Goal: Task Accomplishment & Management: Manage account settings

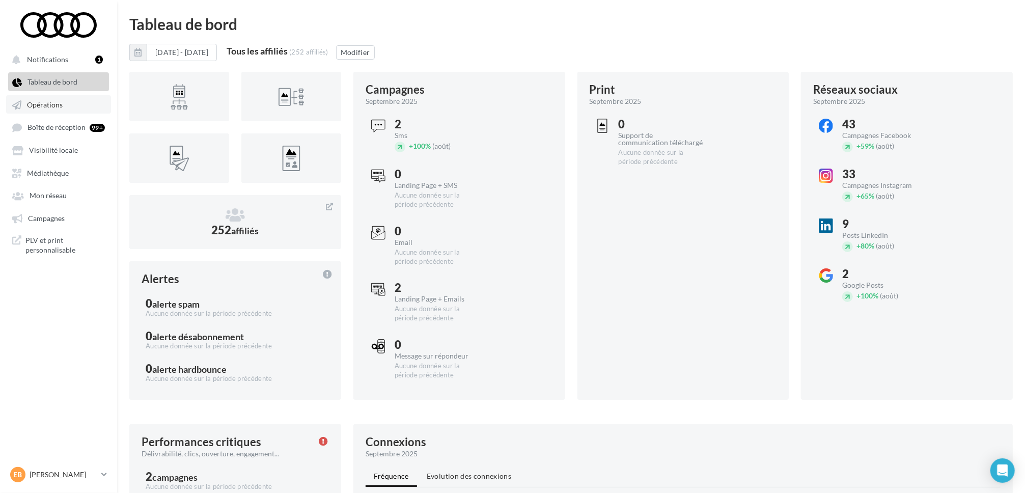
click at [59, 102] on span "Opérations" at bounding box center [45, 104] width 36 height 9
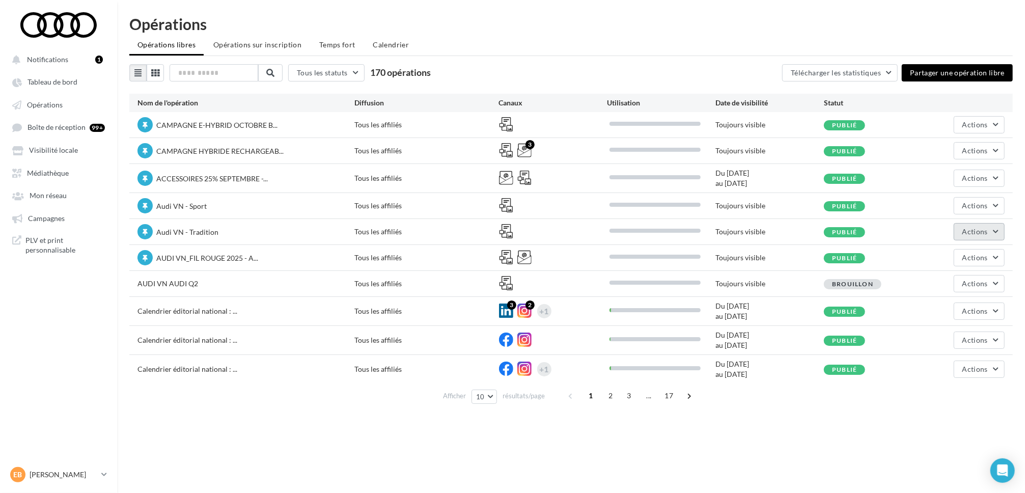
click at [965, 232] on span "Actions" at bounding box center [974, 231] width 25 height 9
click at [945, 310] on button "Enlever la mise en avant" at bounding box center [950, 308] width 108 height 26
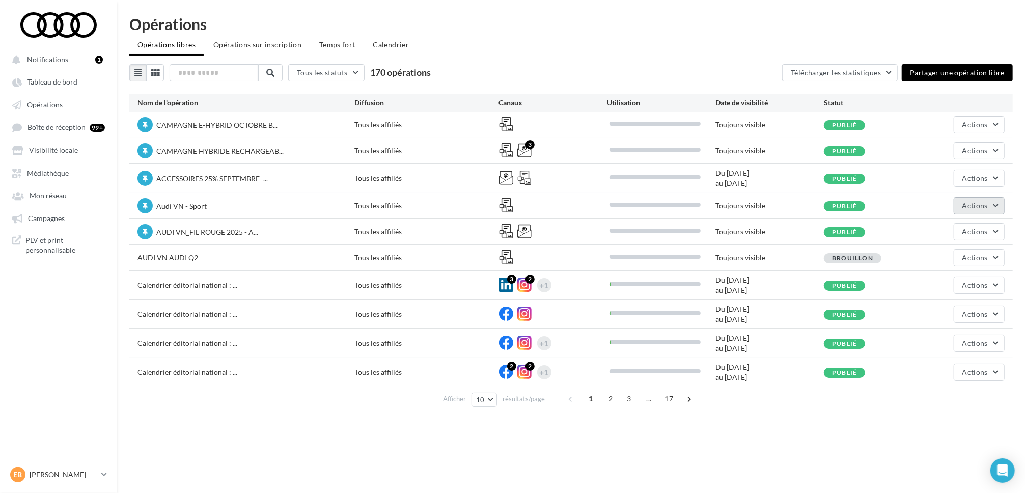
click at [970, 208] on span "Actions" at bounding box center [974, 205] width 25 height 9
click at [941, 283] on button "Enlever la mise en avant" at bounding box center [950, 282] width 108 height 26
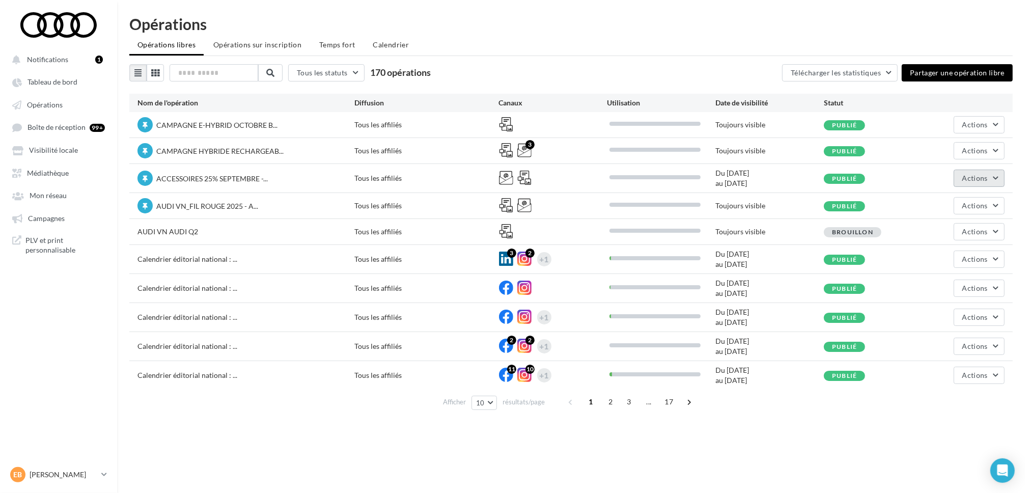
click at [972, 177] on span "Actions" at bounding box center [974, 178] width 25 height 9
click at [947, 257] on button "Enlever la mise en avant" at bounding box center [950, 255] width 108 height 26
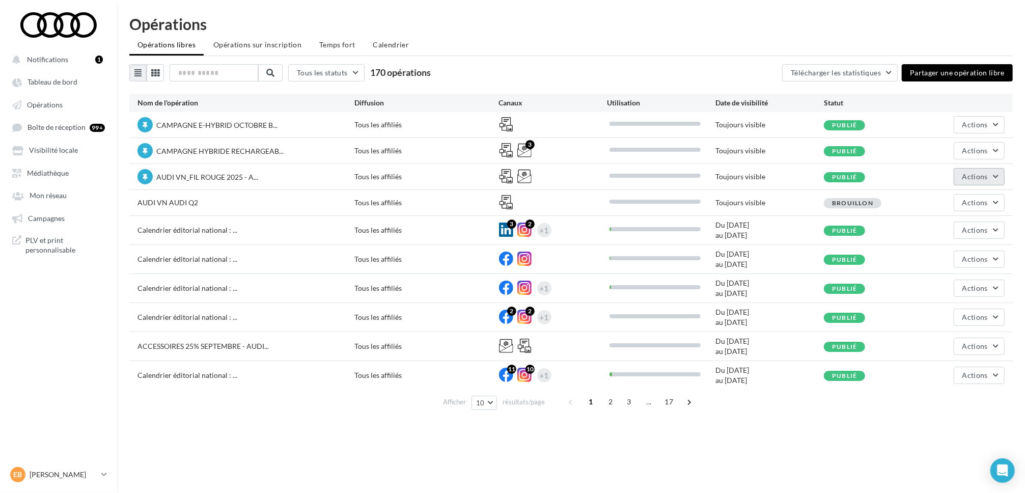
click at [974, 180] on span "Actions" at bounding box center [974, 176] width 25 height 9
click at [942, 253] on button "Enlever la mise en avant" at bounding box center [950, 253] width 108 height 26
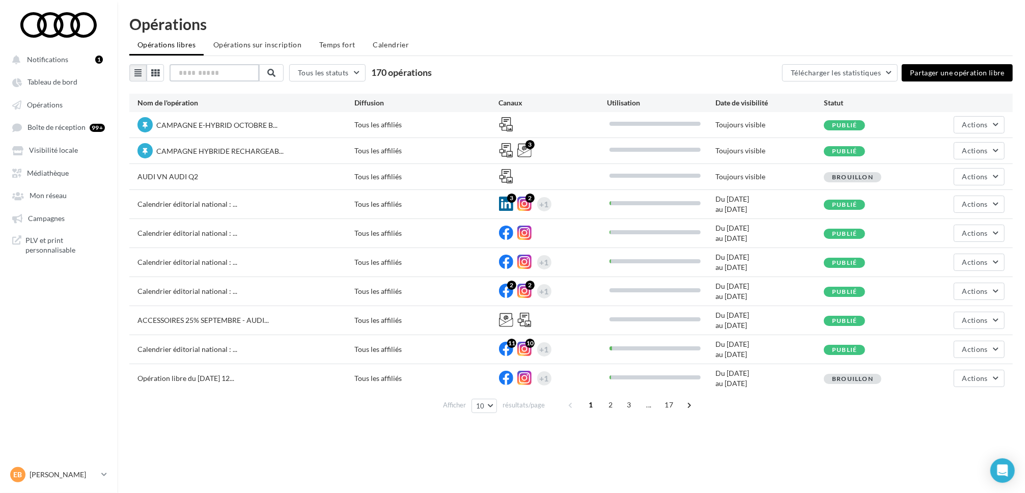
click at [210, 73] on input "text" at bounding box center [214, 72] width 90 height 17
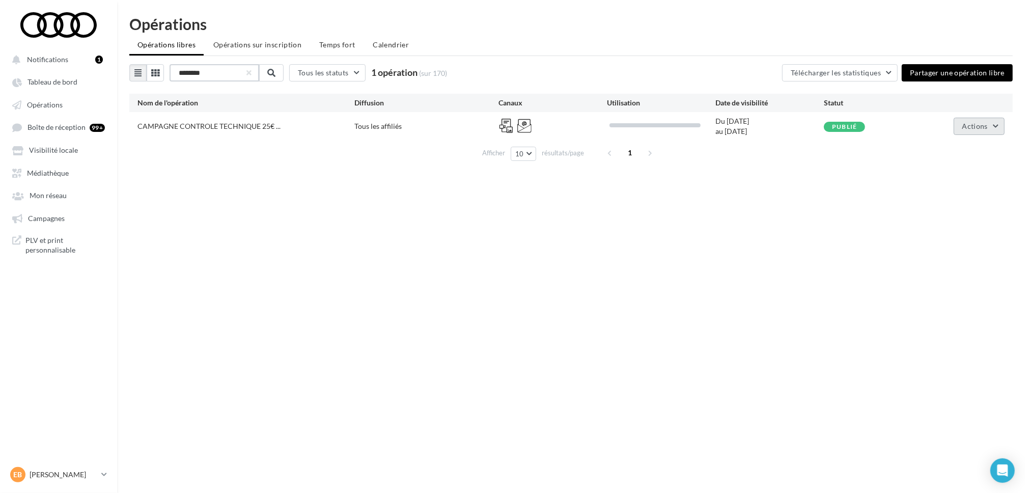
type input "********"
click at [966, 119] on button "Actions" at bounding box center [978, 126] width 51 height 17
click at [955, 198] on button "Mettre en avant" at bounding box center [953, 203] width 102 height 26
click at [250, 72] on button "button" at bounding box center [248, 73] width 4 height 4
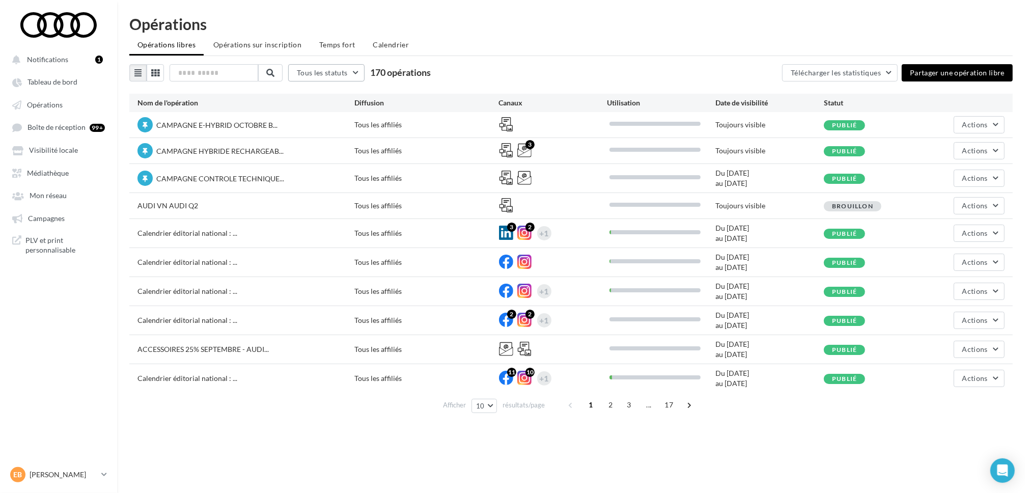
click at [322, 73] on span "Tous les statuts" at bounding box center [322, 72] width 51 height 9
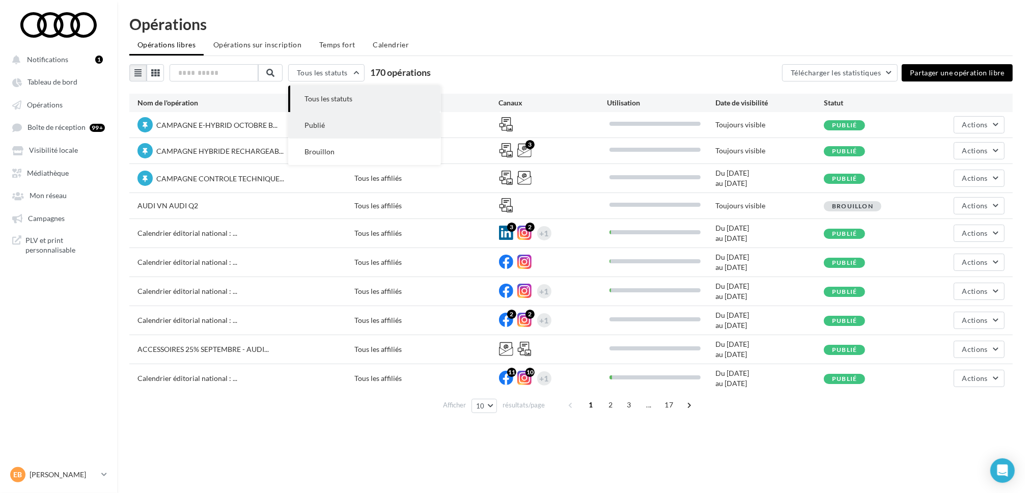
click at [324, 121] on span "Publié" at bounding box center [314, 125] width 20 height 9
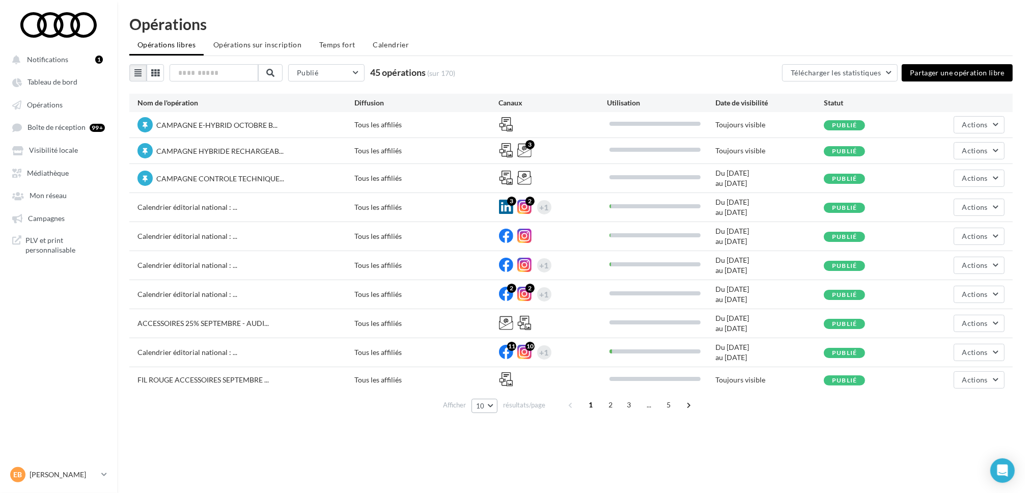
click at [491, 408] on button "10" at bounding box center [484, 406] width 26 height 14
click at [488, 377] on button "50" at bounding box center [506, 369] width 71 height 18
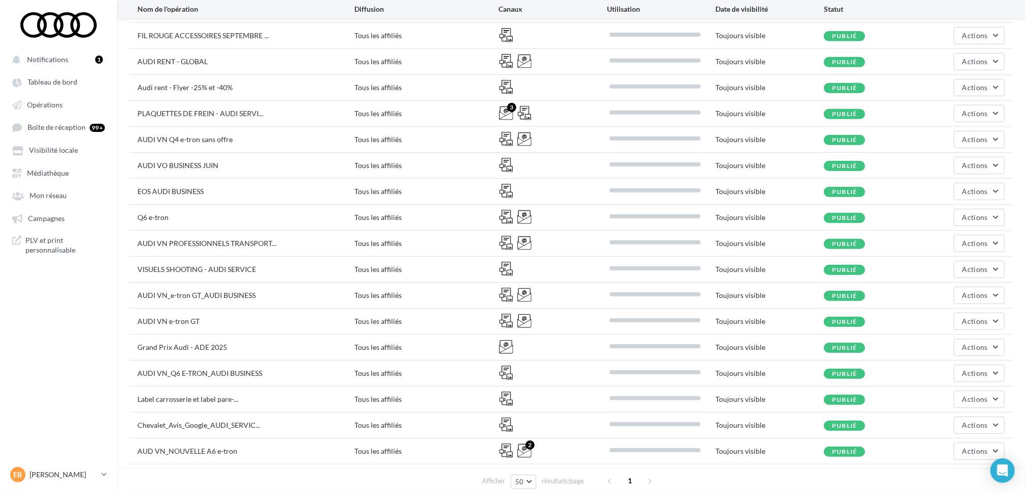
scroll to position [332, 0]
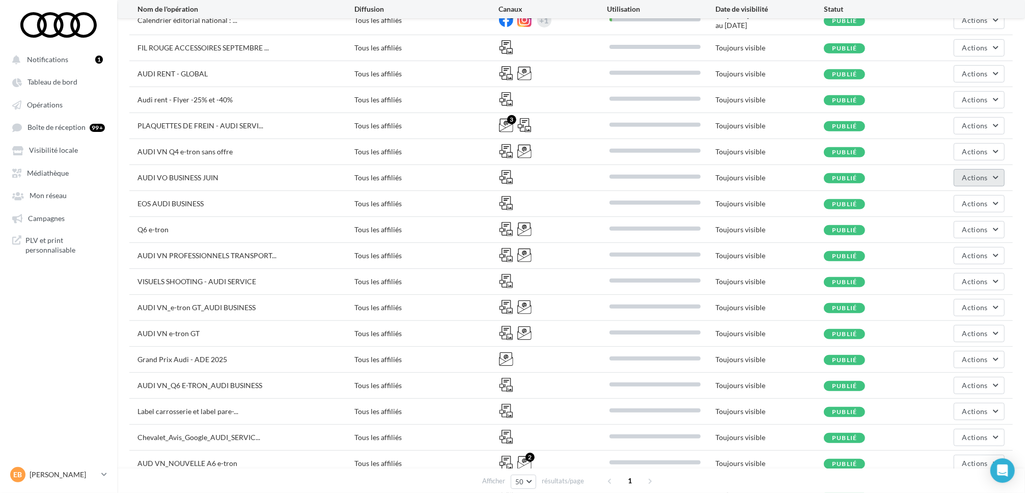
click at [963, 178] on span "Actions" at bounding box center [974, 177] width 25 height 9
click at [941, 288] on button "Dépublier" at bounding box center [953, 281] width 102 height 26
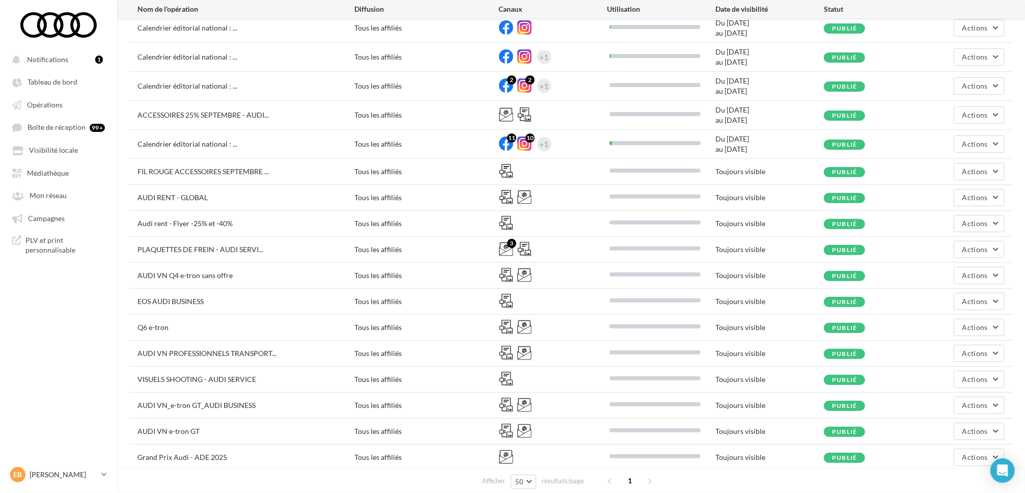
scroll to position [217, 0]
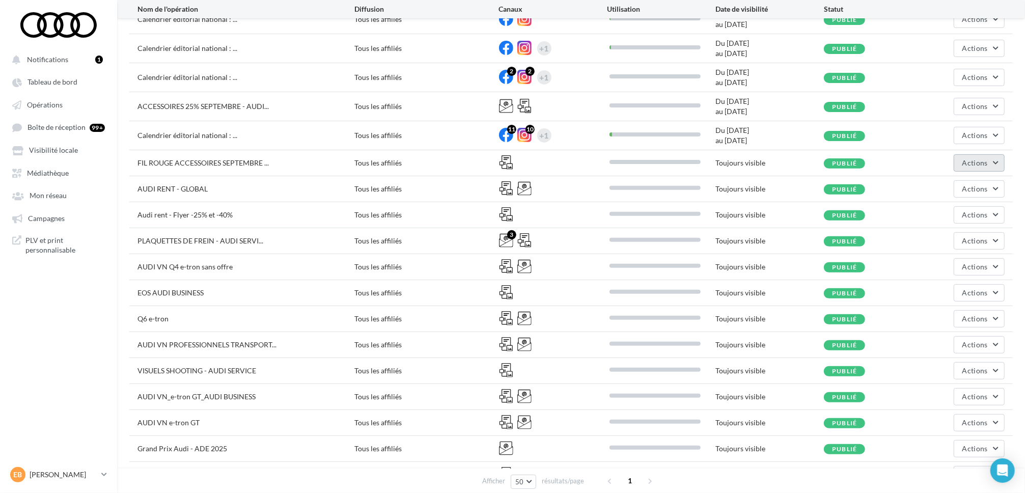
click at [980, 161] on span "Actions" at bounding box center [974, 162] width 25 height 9
click at [935, 266] on button "Dépublier" at bounding box center [953, 266] width 102 height 26
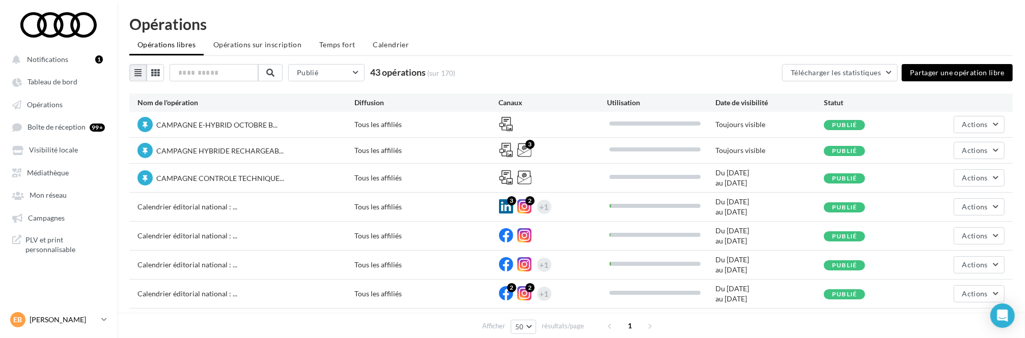
scroll to position [0, 0]
click at [65, 329] on link "EB [PERSON_NAME] [PERSON_NAME][EMAIL_ADDRESS][DOMAIN_NAME]" at bounding box center [58, 319] width 101 height 19
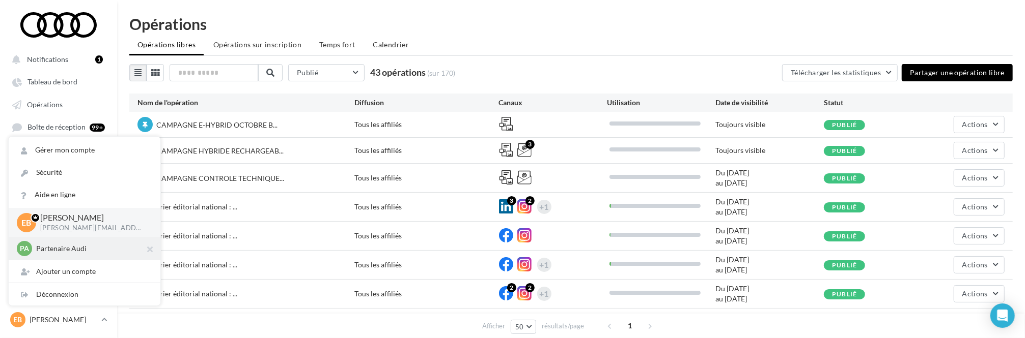
click at [97, 251] on p "Partenaire Audi" at bounding box center [92, 249] width 112 height 10
